Goal: Task Accomplishment & Management: Use online tool/utility

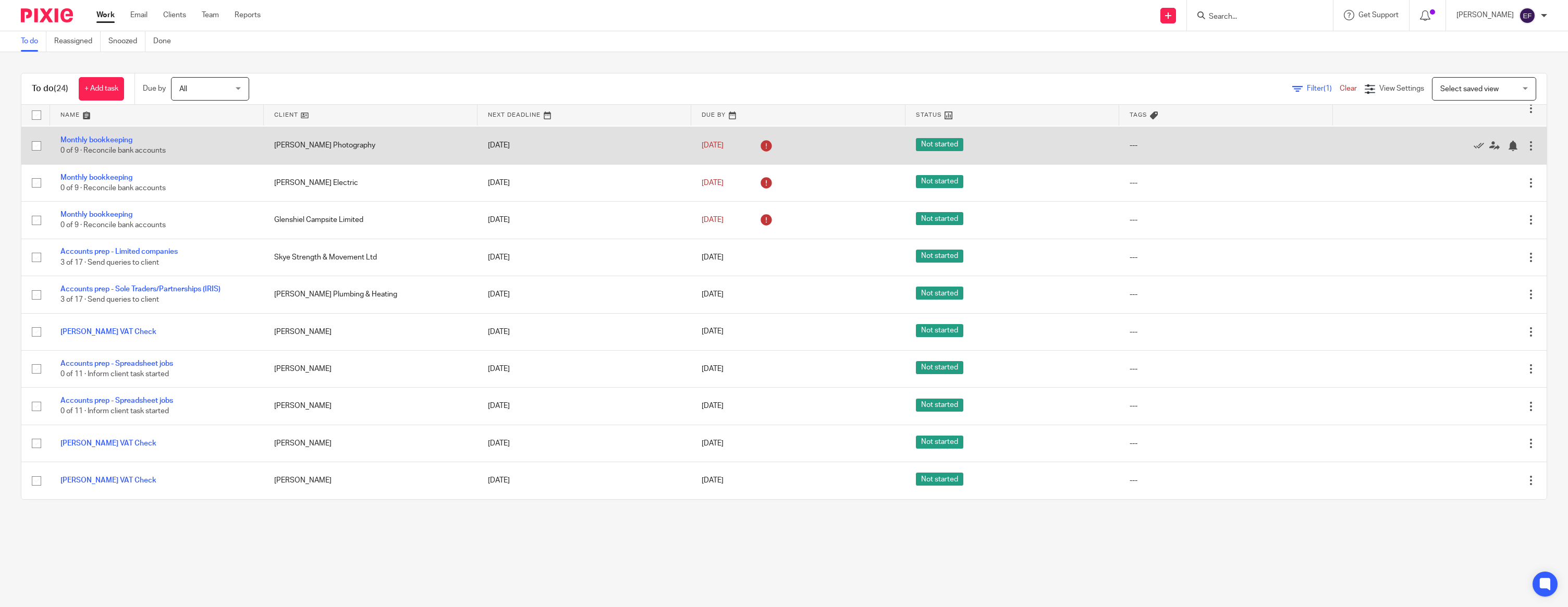
scroll to position [532, 0]
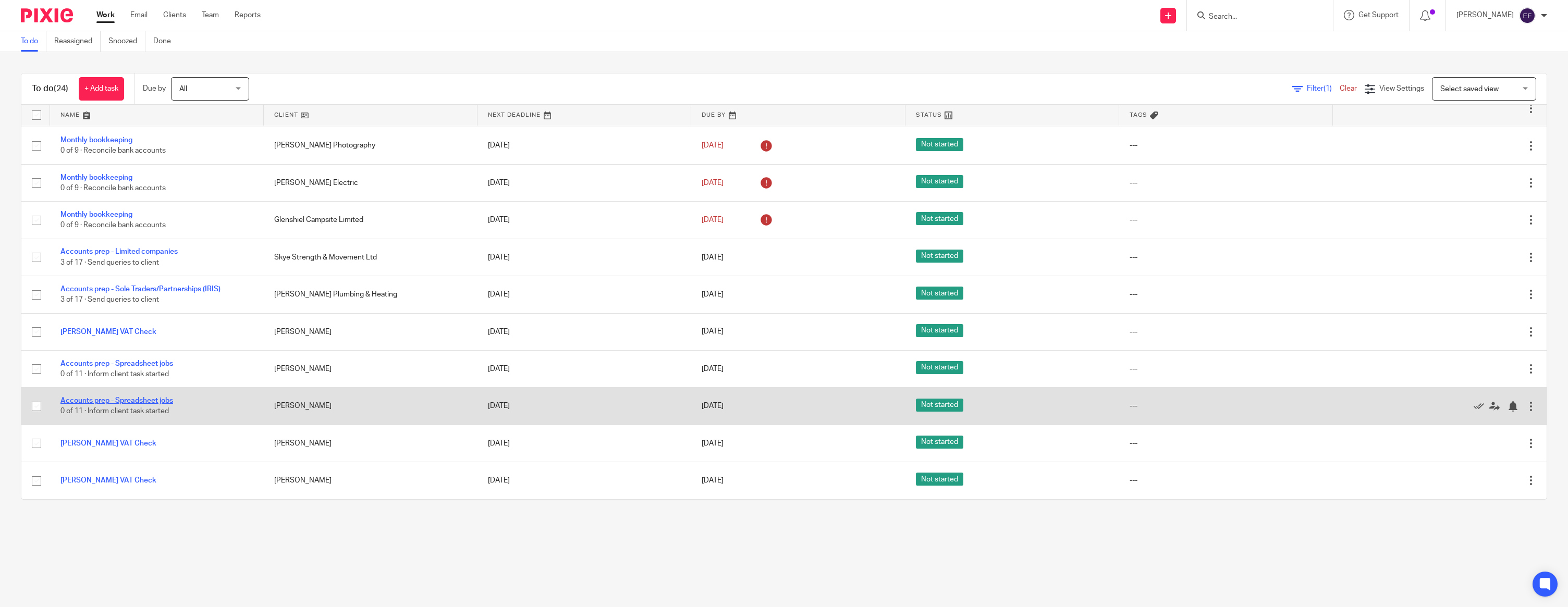
click at [161, 402] on link "Accounts prep - Spreadsheet jobs" at bounding box center [116, 401] width 113 height 7
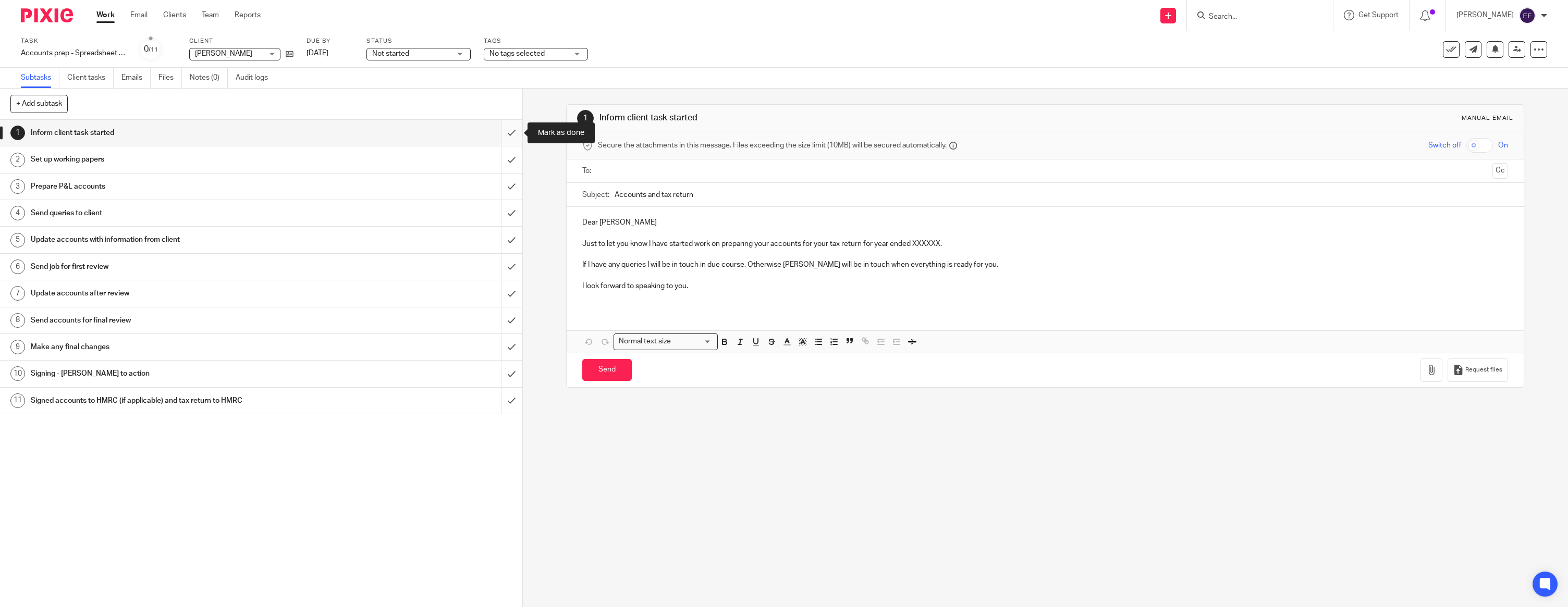
click at [510, 137] on input "submit" at bounding box center [261, 133] width 522 height 26
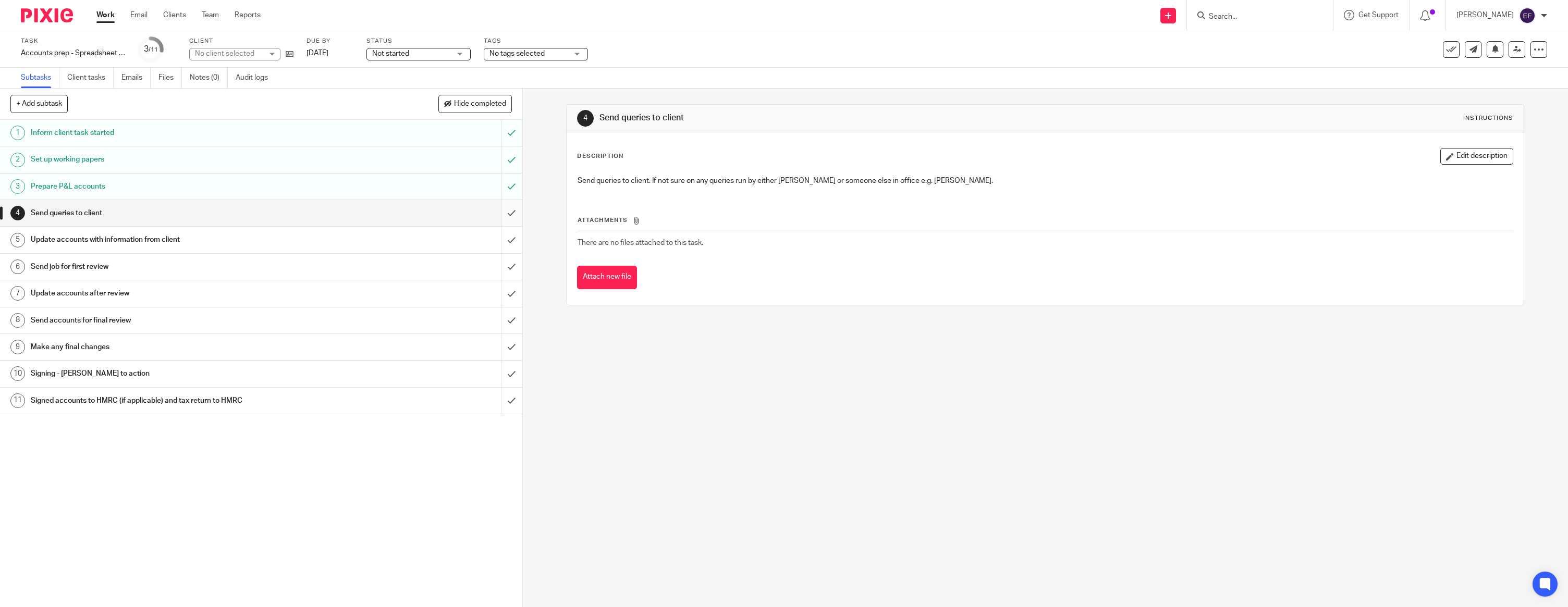
drag, startPoint x: 0, startPoint y: 0, endPoint x: 510, endPoint y: 209, distance: 551.2
click at [510, 209] on input "submit" at bounding box center [261, 213] width 522 height 26
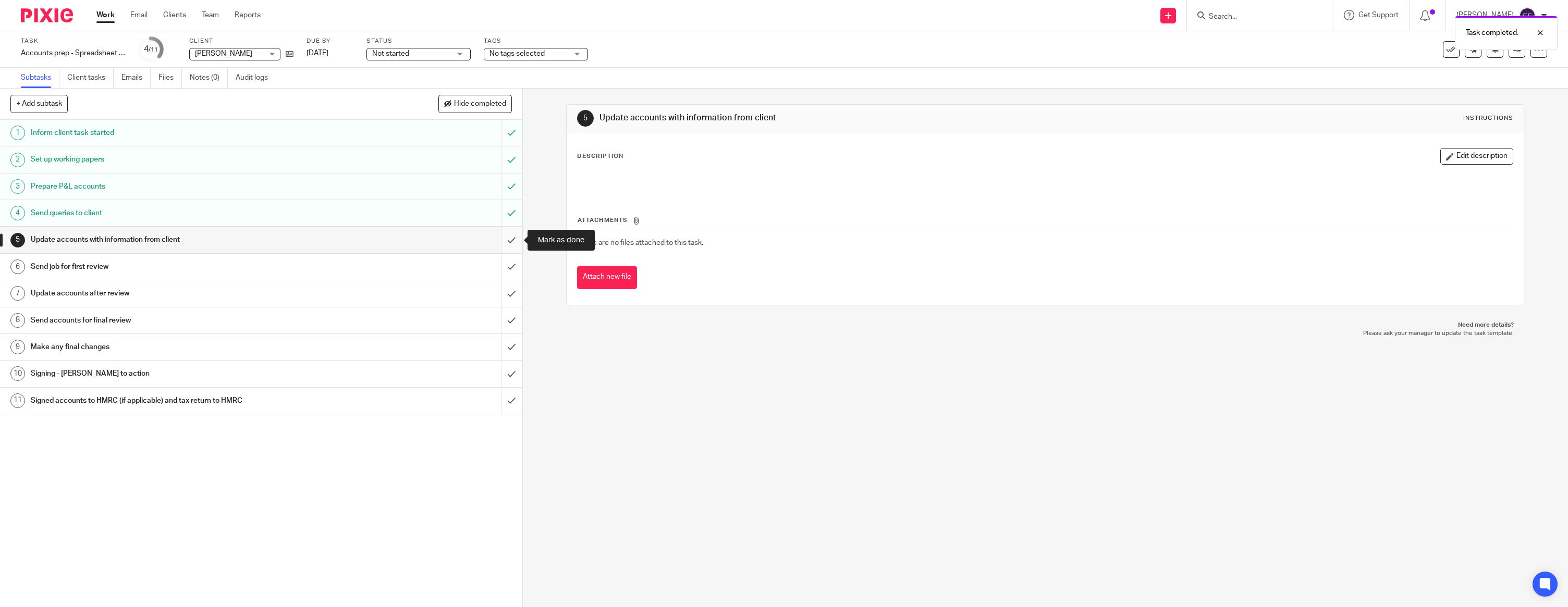
click at [514, 238] on input "submit" at bounding box center [261, 240] width 522 height 26
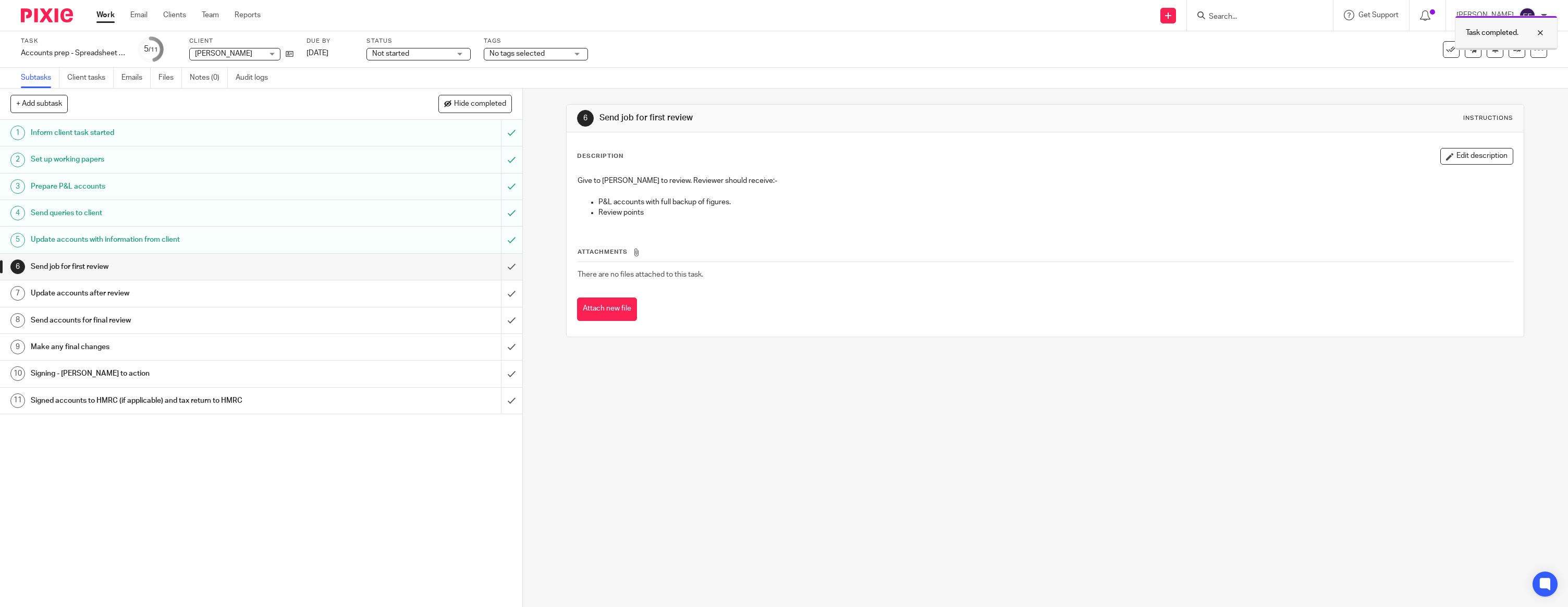
click at [1539, 31] on div at bounding box center [1533, 33] width 28 height 13
click at [1516, 50] on icon at bounding box center [1517, 49] width 8 height 8
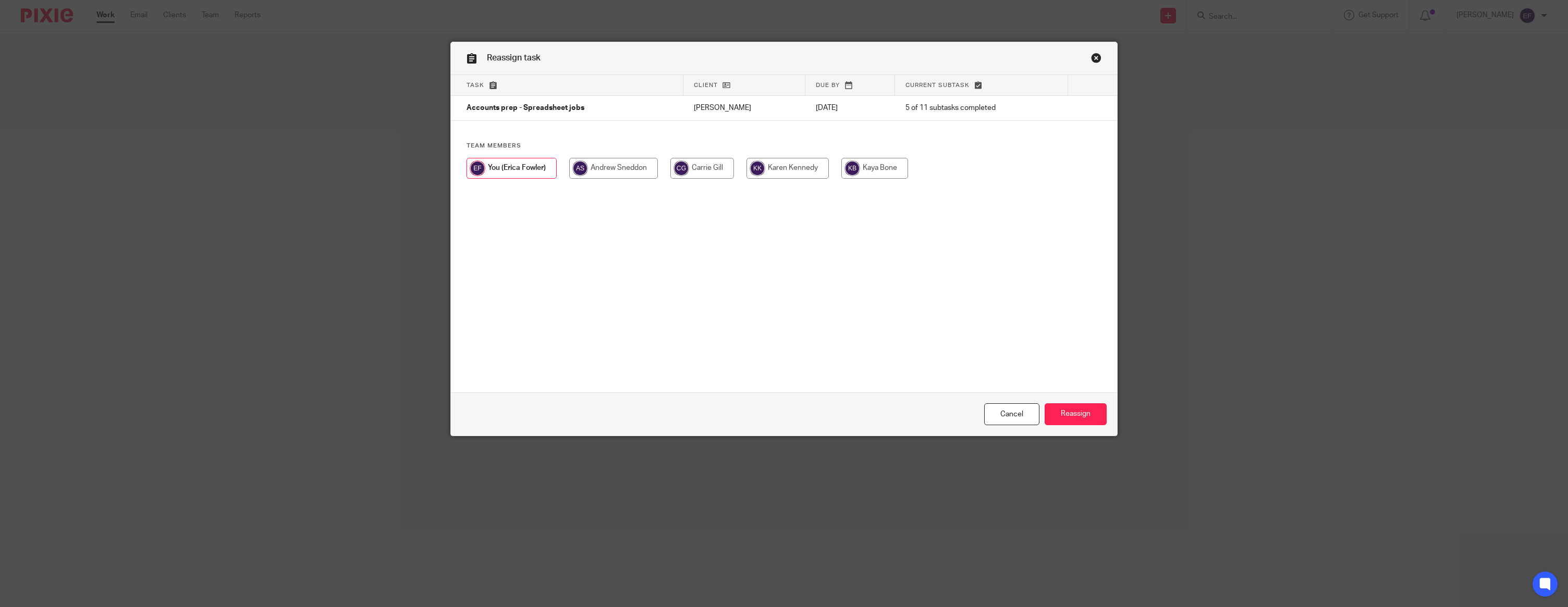
click at [777, 165] on input "radio" at bounding box center [787, 168] width 82 height 21
radio input "true"
click at [1085, 417] on input "Reassign" at bounding box center [1076, 414] width 62 height 23
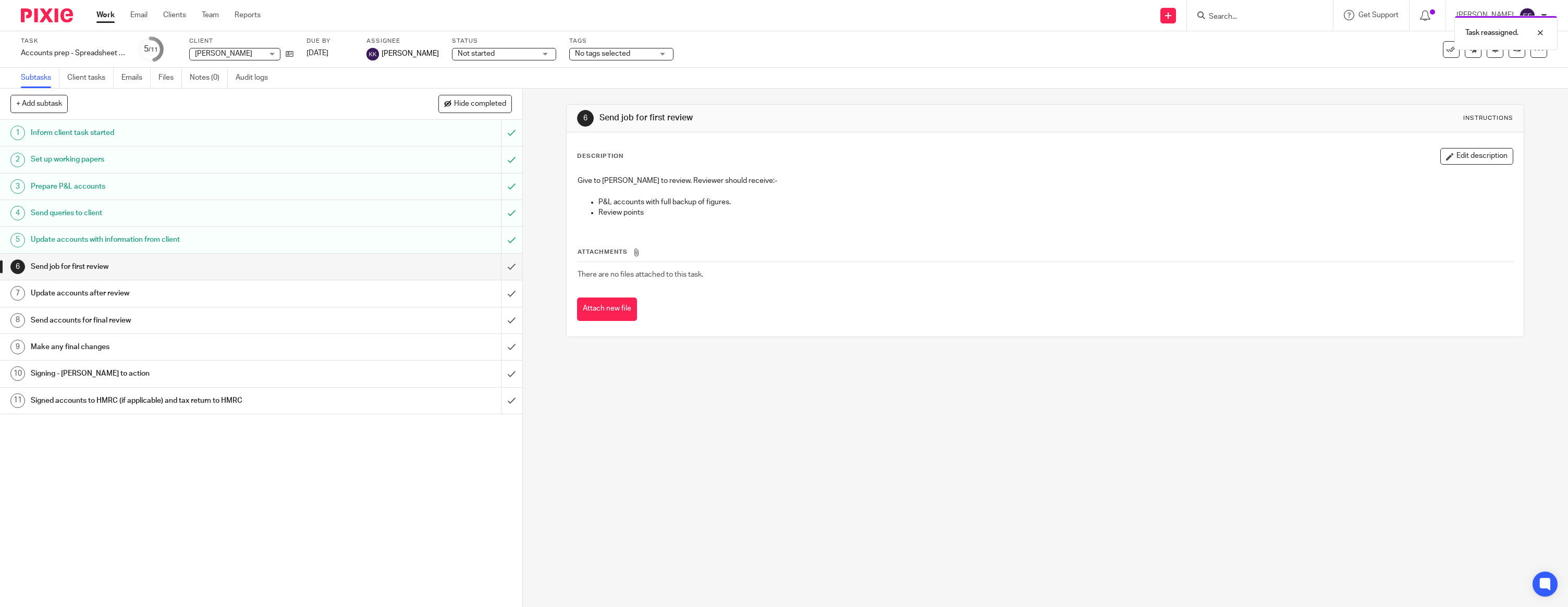
click at [31, 12] on img at bounding box center [47, 15] width 52 height 14
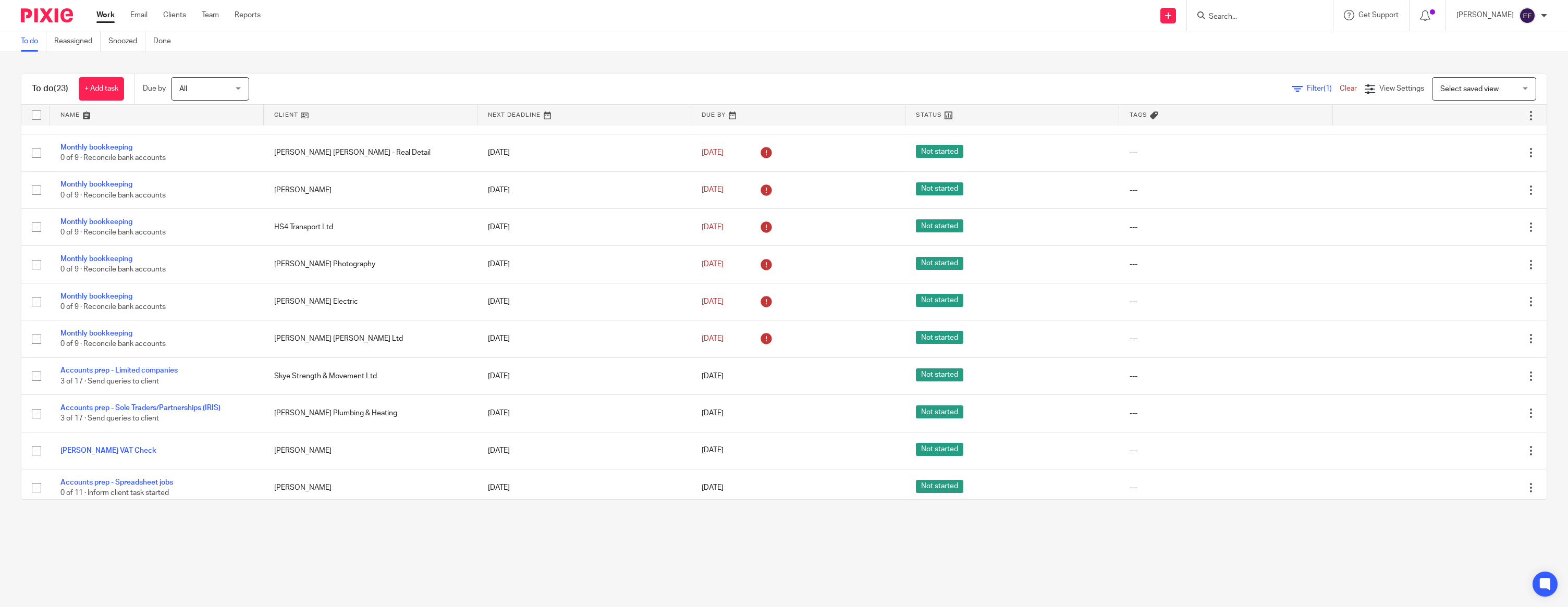
scroll to position [493, 0]
